Goal: Task Accomplishment & Management: Use online tool/utility

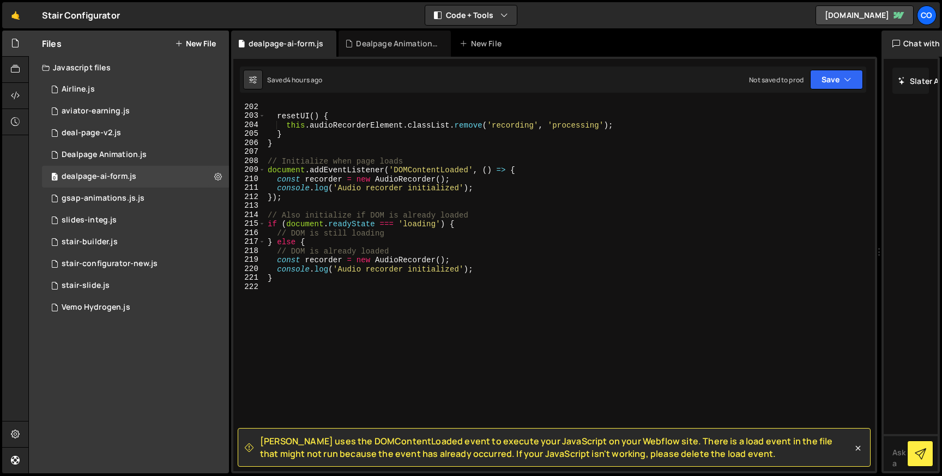
click at [283, 281] on div "resetUI ( ) { this . audioRecorderElement . classList . remove ( 'recording' , …" at bounding box center [567, 295] width 605 height 386
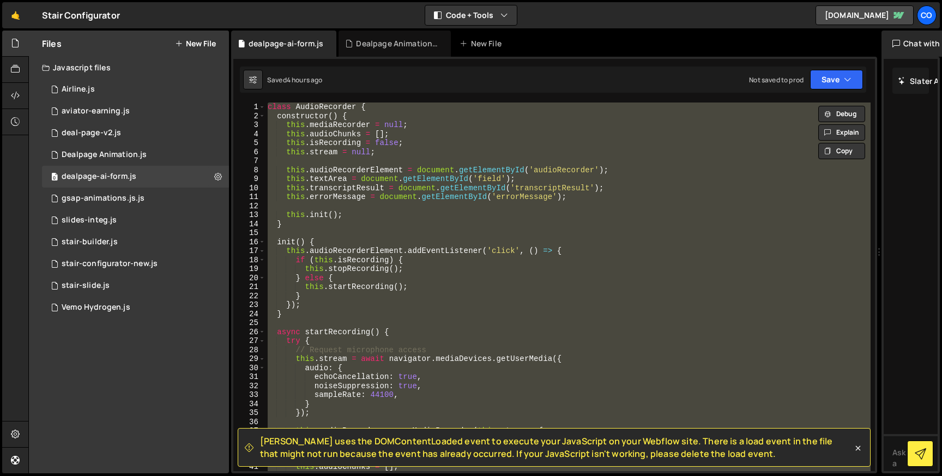
paste textarea "}"
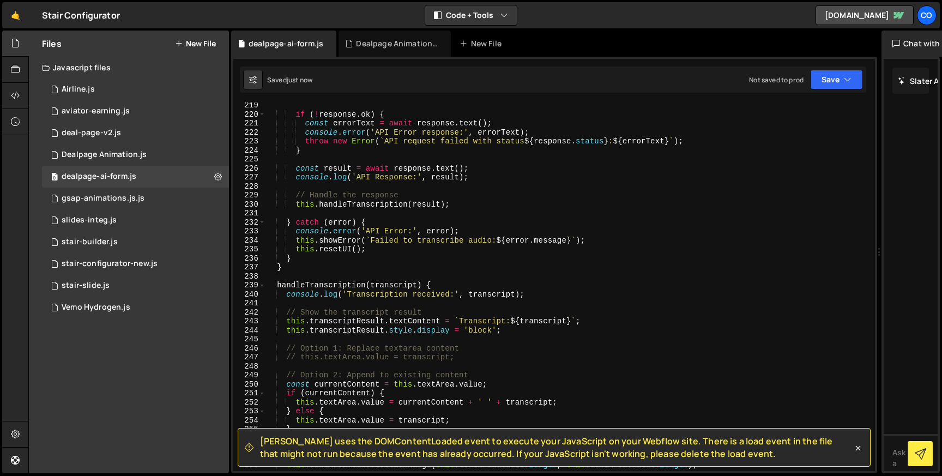
scroll to position [1962, 0]
click at [836, 74] on button "Save" at bounding box center [836, 80] width 53 height 20
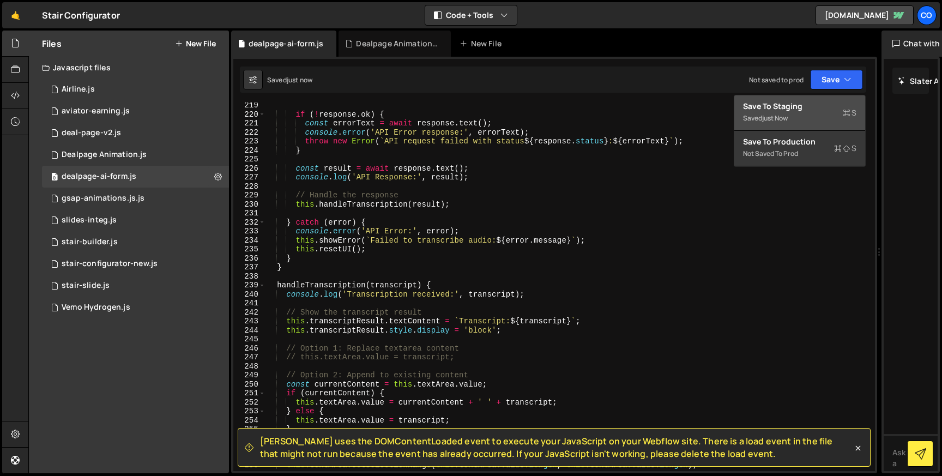
click at [751, 114] on div "Saved just now" at bounding box center [799, 118] width 113 height 13
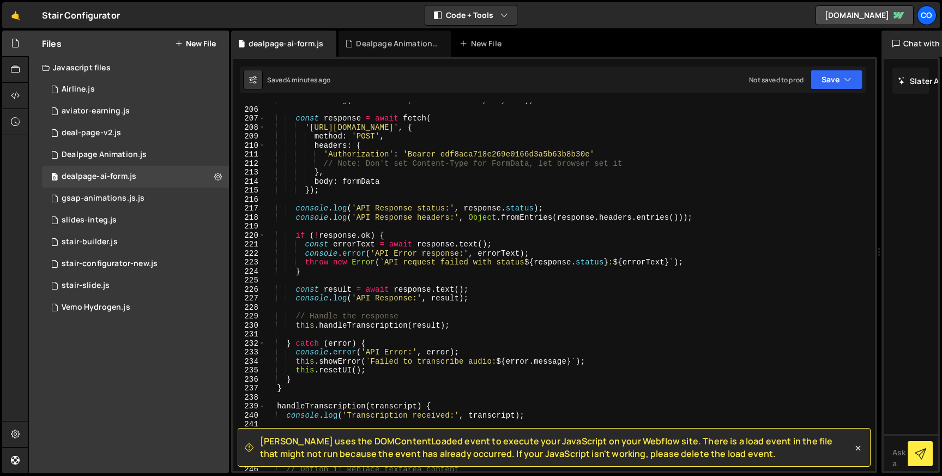
scroll to position [1746, 0]
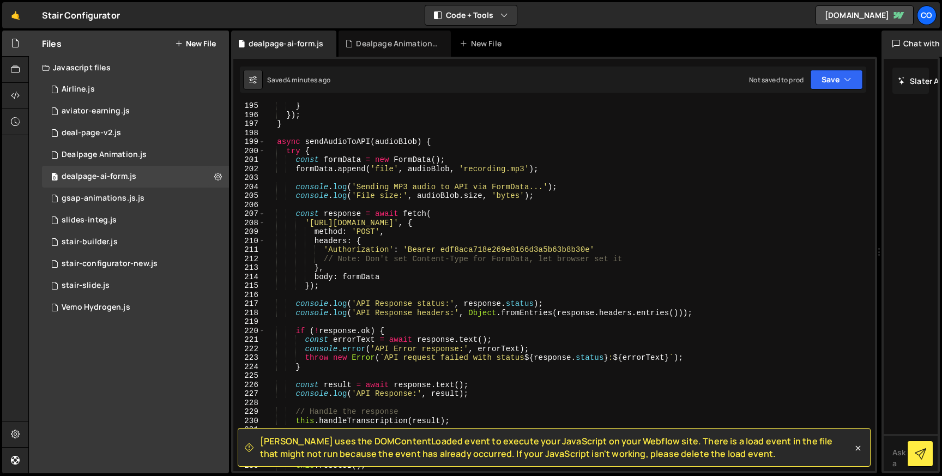
type textarea "formData.append('file', audioBlob, 'recording.mp3');"
click at [427, 170] on div "} }) ; } async sendAudioToAPI ( audioBlob ) { try { const formData = new FormDa…" at bounding box center [567, 294] width 605 height 386
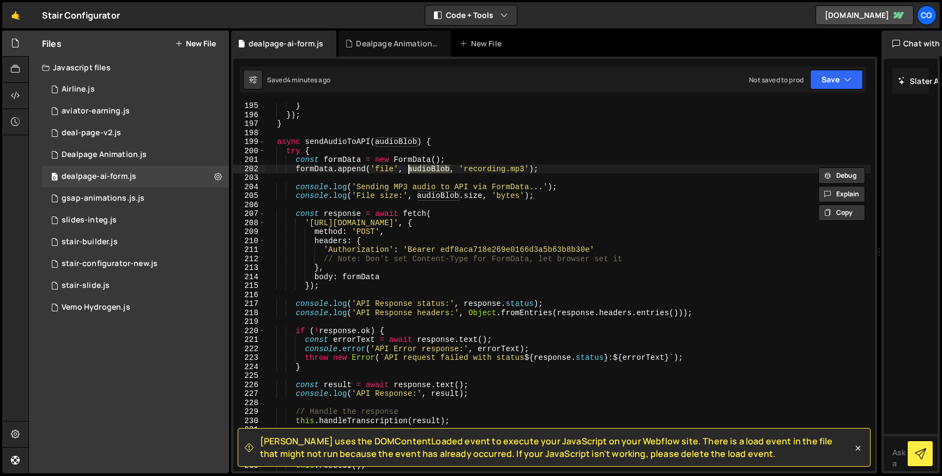
click at [386, 173] on div "} }) ; } async sendAudioToAPI ( audioBlob ) { try { const formData = new FormDa…" at bounding box center [567, 294] width 605 height 386
click at [385, 171] on div "} }) ; } async sendAudioToAPI ( audioBlob ) { try { const formData = new FormDa…" at bounding box center [567, 294] width 605 height 386
drag, startPoint x: 297, startPoint y: 168, endPoint x: 534, endPoint y: 166, distance: 237.1
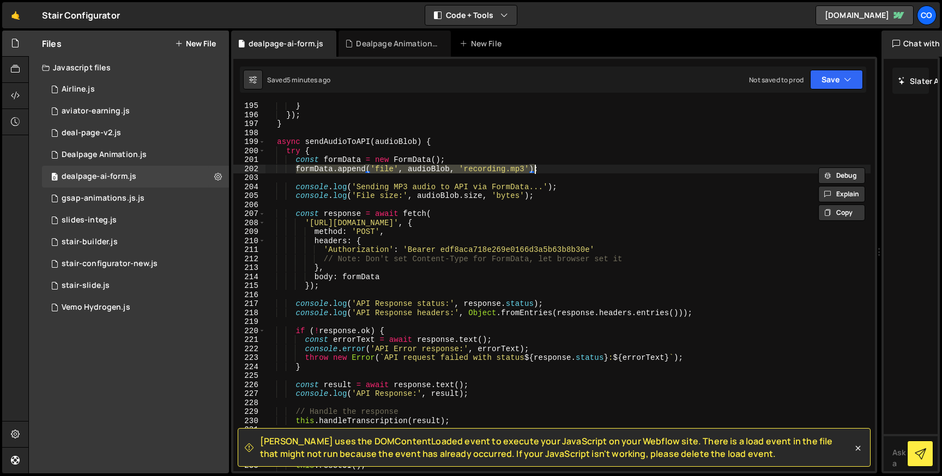
click at [534, 166] on div "} }) ; } async sendAudioToAPI ( audioBlob ) { try { const formData = new FormDa…" at bounding box center [567, 294] width 605 height 386
click at [550, 169] on div "} }) ; } async sendAudioToAPI ( audioBlob ) { try { const formData = new FormDa…" at bounding box center [567, 294] width 605 height 386
click at [548, 196] on div "} }) ; } async sendAudioToAPI ( audioBlob ) { try { const formData = new FormDa…" at bounding box center [567, 294] width 605 height 386
type textarea "console.log('File size:', audioBlob.size, 'bytes');"
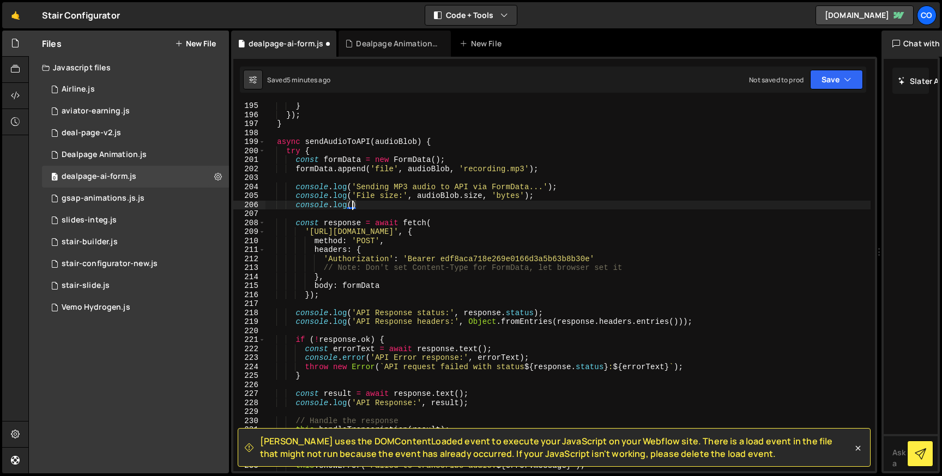
scroll to position [0, 5]
click at [310, 172] on div "} }) ; } async sendAudioToAPI ( audioBlob ) { try { const formData = new FormDa…" at bounding box center [567, 294] width 605 height 386
click at [349, 202] on div "} }) ; } async sendAudioToAPI ( audioBlob ) { try { const formData = new FormDa…" at bounding box center [567, 294] width 605 height 386
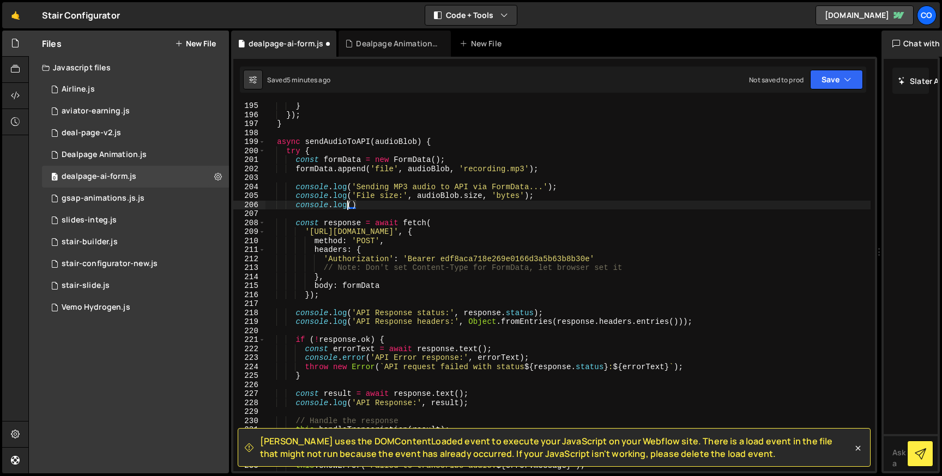
click at [351, 203] on div "} }) ; } async sendAudioToAPI ( audioBlob ) { try { const formData = new FormDa…" at bounding box center [567, 294] width 605 height 386
paste textarea "formData"
click at [851, 80] on button "Save" at bounding box center [836, 80] width 53 height 20
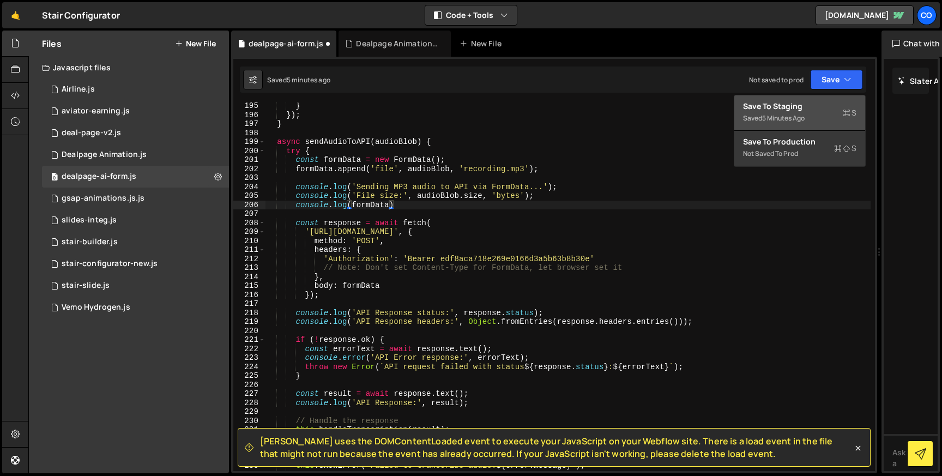
click at [788, 114] on div "5 minutes ago" at bounding box center [783, 117] width 43 height 9
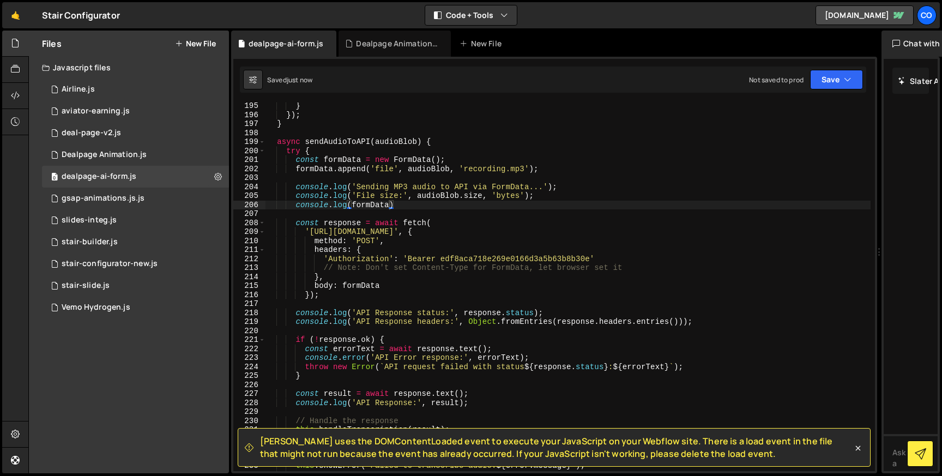
click at [423, 172] on div "} }) ; } async sendAudioToAPI ( audioBlob ) { try { const formData = new FormDa…" at bounding box center [567, 294] width 605 height 386
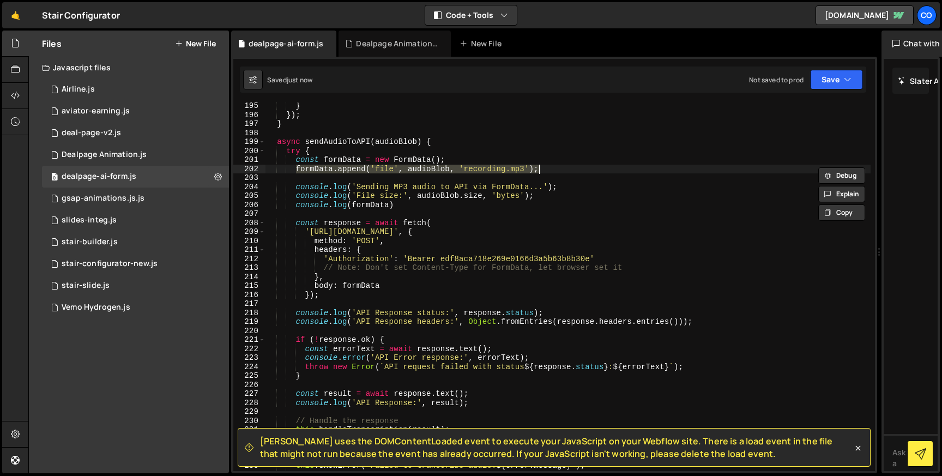
drag, startPoint x: 294, startPoint y: 170, endPoint x: 564, endPoint y: 170, distance: 269.8
click at [564, 170] on div "} }) ; } async sendAudioToAPI ( audioBlob ) { try { const formData = new FormDa…" at bounding box center [567, 294] width 605 height 386
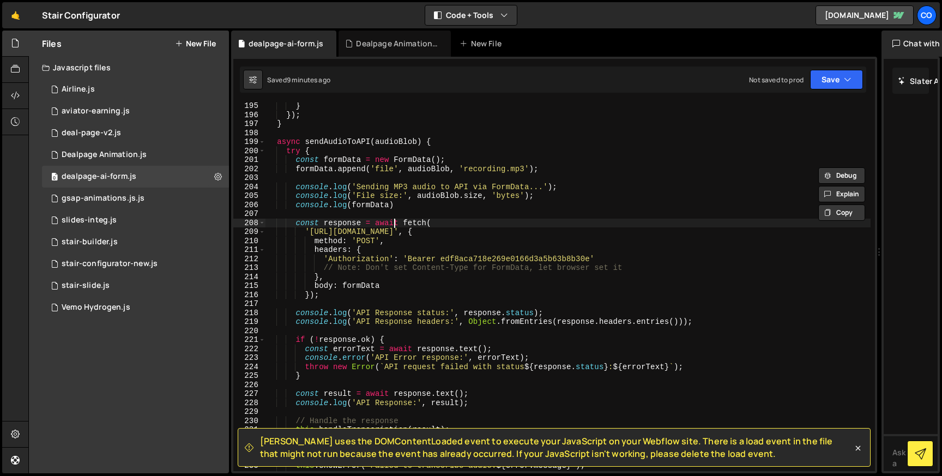
click at [394, 223] on div "} }) ; } async sendAudioToAPI ( audioBlob ) { try { const formData = new FormDa…" at bounding box center [567, 294] width 605 height 386
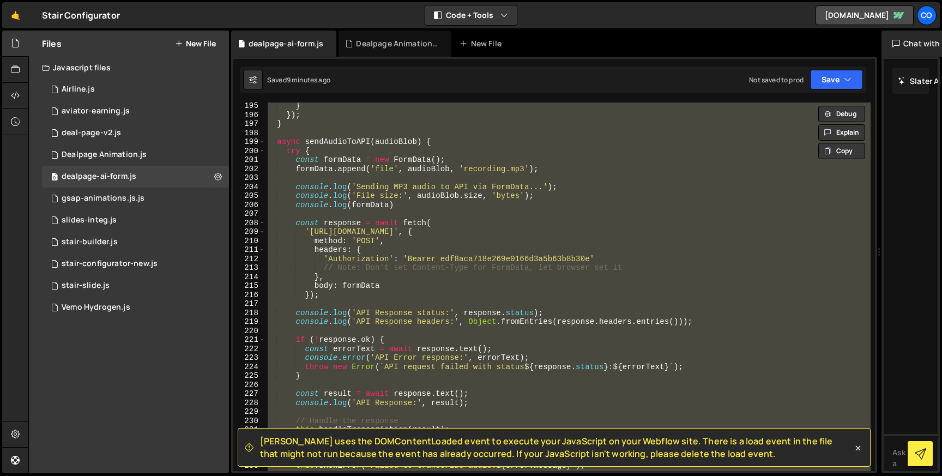
paste textarea "}"
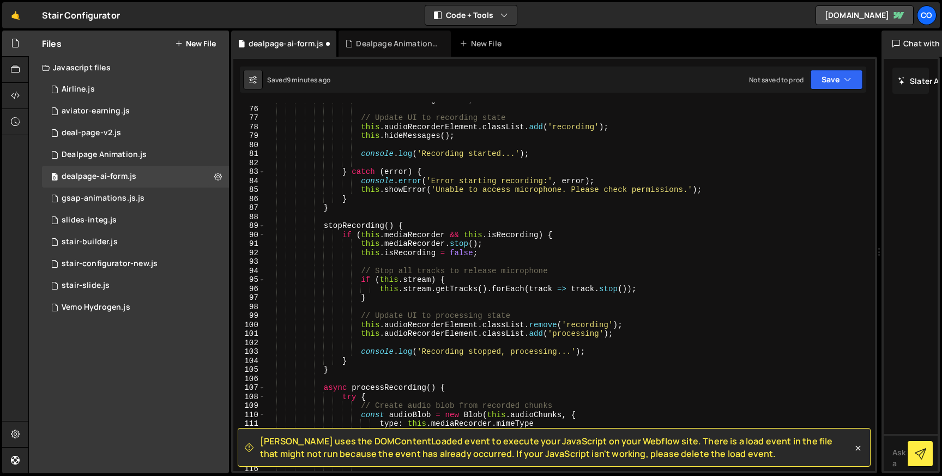
scroll to position [660, 0]
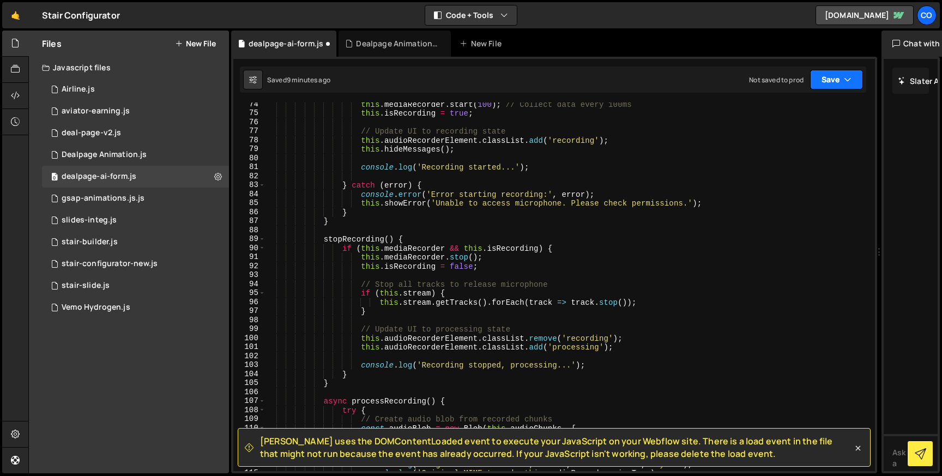
click at [833, 83] on button "Save" at bounding box center [836, 80] width 53 height 20
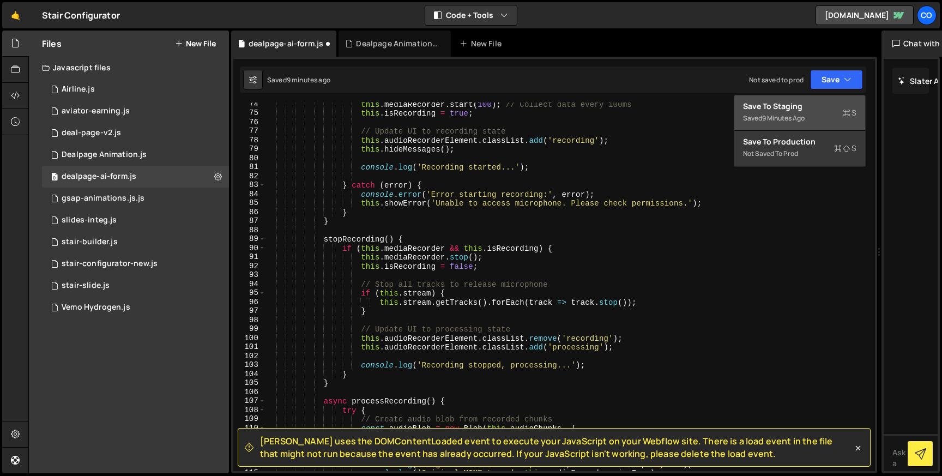
click at [795, 113] on div "Saved 9 minutes ago" at bounding box center [799, 118] width 113 height 13
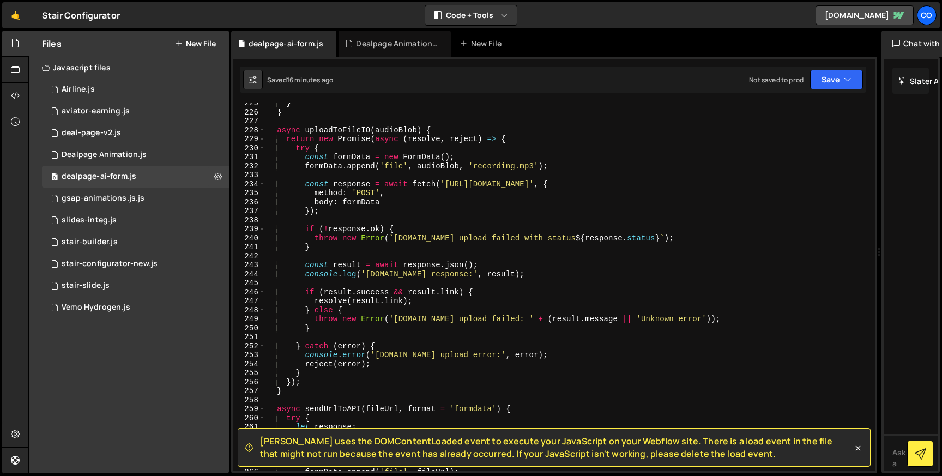
scroll to position [2013, 0]
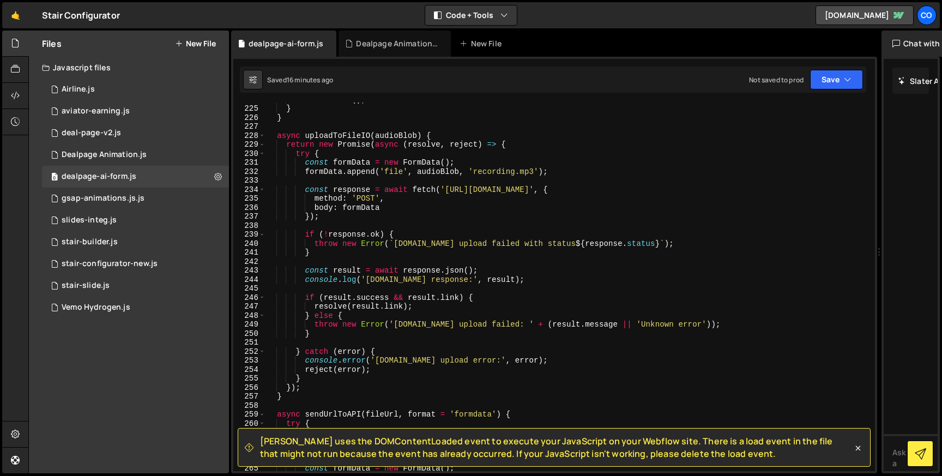
click at [279, 137] on div "this . resetUI ( ) ; } } async uploadToFileIO ( audioBlob ) { return new Promis…" at bounding box center [567, 288] width 605 height 386
click at [433, 132] on div "this . resetUI ( ) ; } } async uploadToFileIO ( audioBlob ) { return new Promis…" at bounding box center [567, 288] width 605 height 386
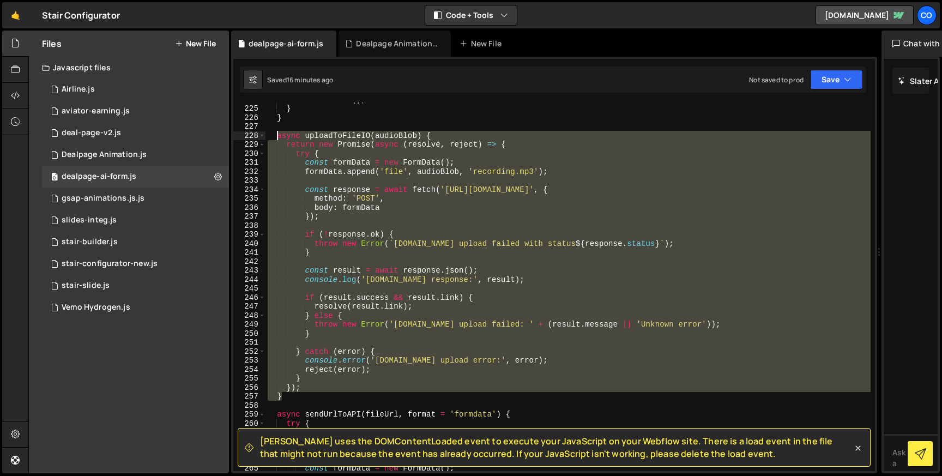
drag, startPoint x: 286, startPoint y: 396, endPoint x: 276, endPoint y: 138, distance: 257.5
click at [276, 138] on div "this . resetUI ( ) ; } } async uploadToFileIO ( audioBlob ) { return new Promis…" at bounding box center [567, 288] width 605 height 386
paste textarea "}"
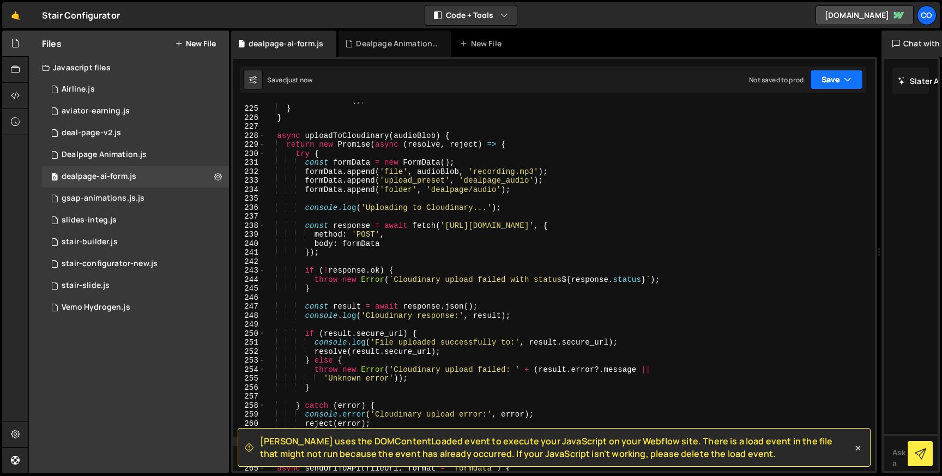
click at [846, 77] on icon "button" at bounding box center [848, 79] width 8 height 11
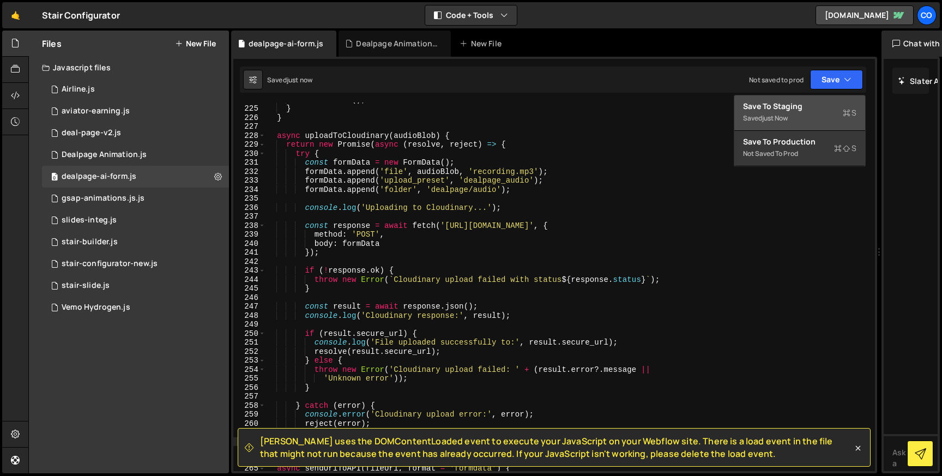
click at [768, 104] on div "Save to Staging S" at bounding box center [799, 106] width 113 height 11
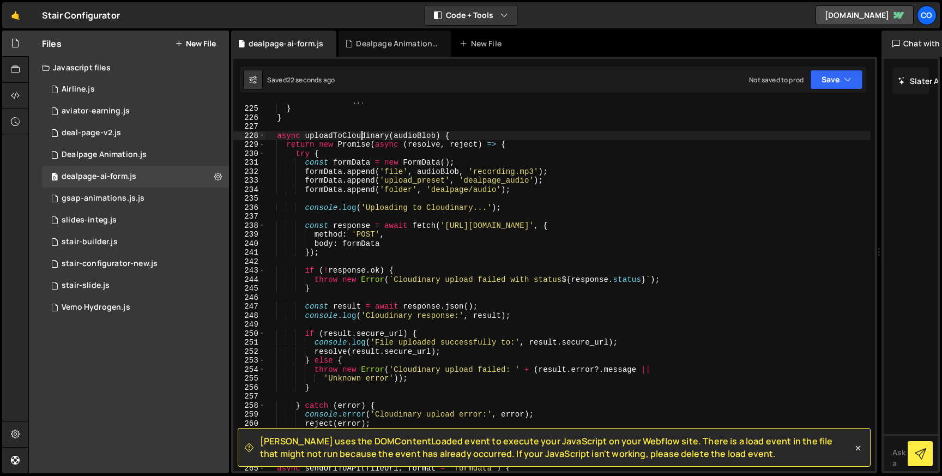
click at [359, 134] on div "this . resetUI ( ) ; } } async uploadToCloudinary ( audioBlob ) { return new Pr…" at bounding box center [567, 288] width 605 height 386
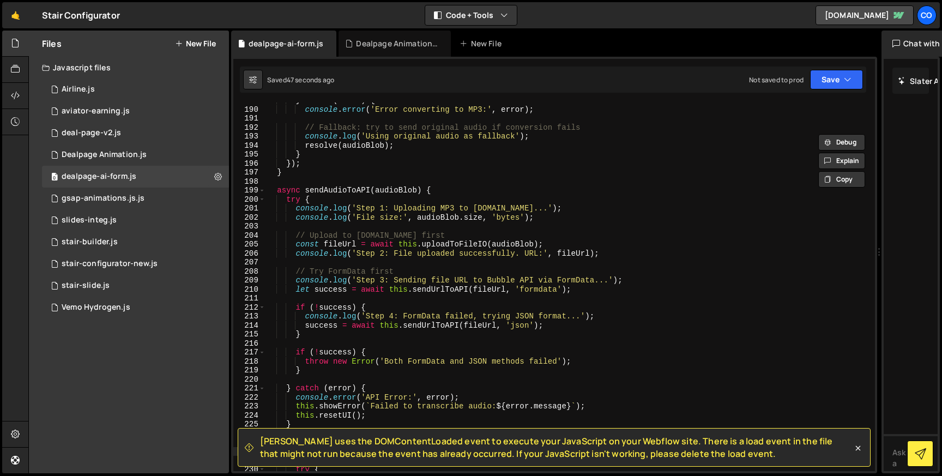
scroll to position [1689, 0]
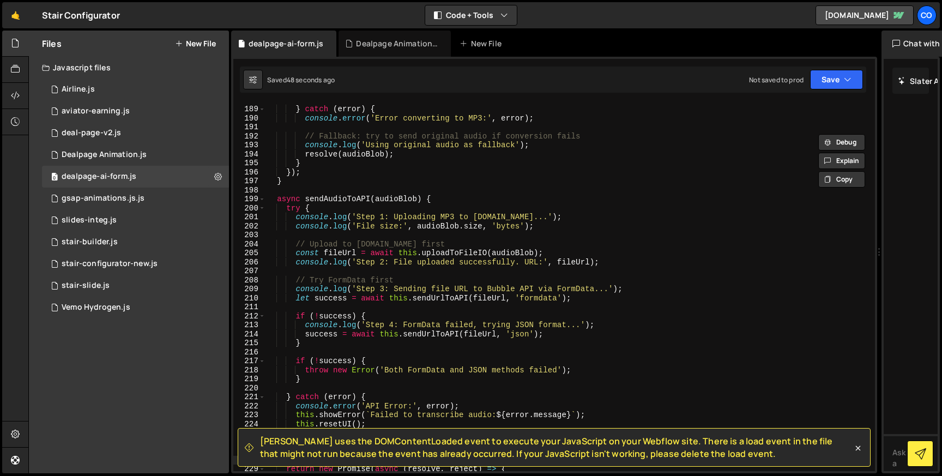
click at [460, 253] on div "} catch ( error ) { console . error ( 'Error converting to MP3:' , error ) ; //…" at bounding box center [567, 288] width 605 height 386
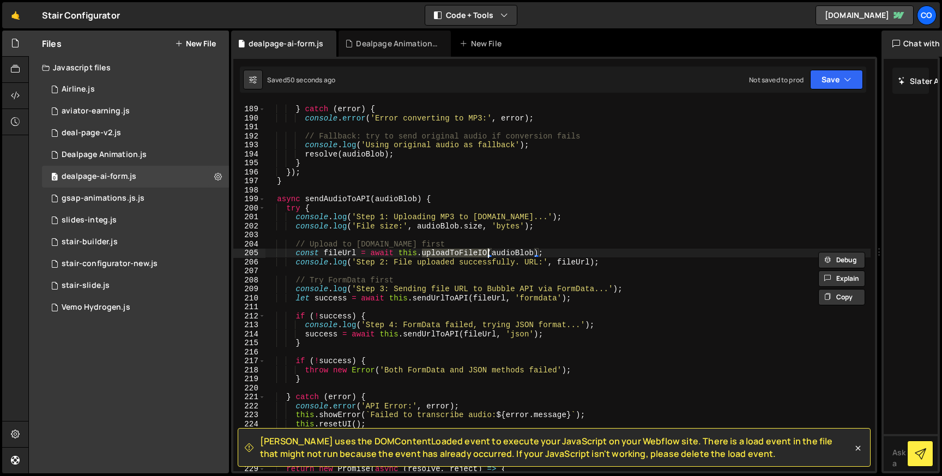
paste textarea "Cloudinary"
type textarea "const fileUrl = await this.uploadToCloudinary(audioBlob);"
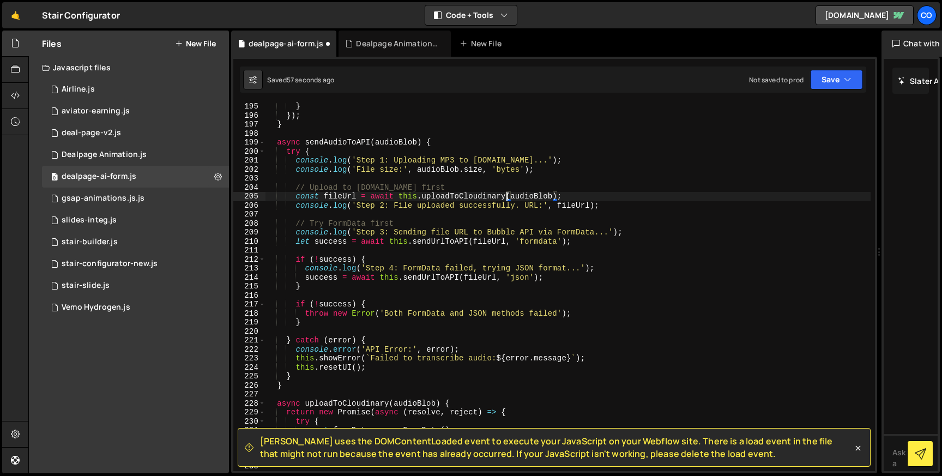
scroll to position [1745, 0]
click at [829, 88] on button "Save" at bounding box center [836, 80] width 53 height 20
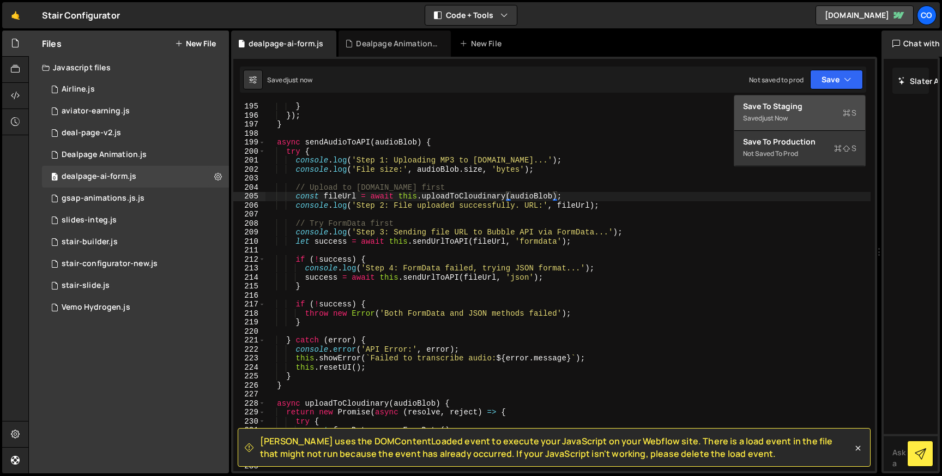
click at [788, 108] on div "Save to Staging S" at bounding box center [799, 106] width 113 height 11
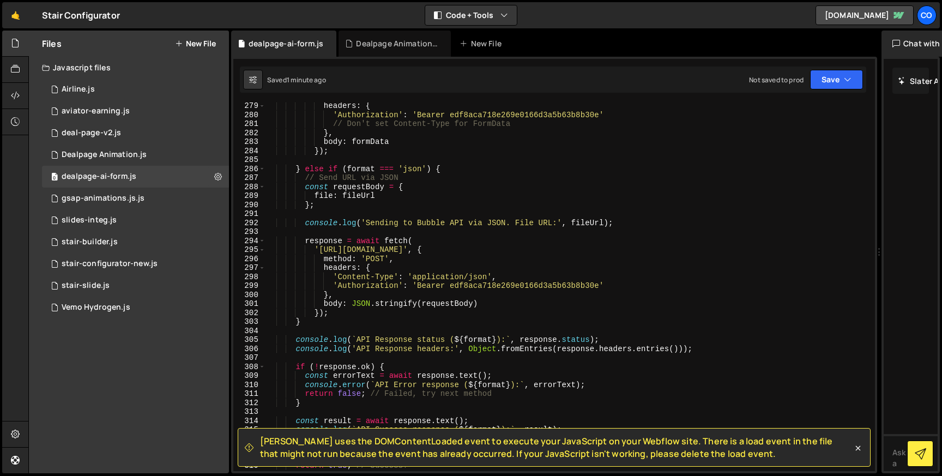
scroll to position [2503, 0]
